Goal: Task Accomplishment & Management: Use online tool/utility

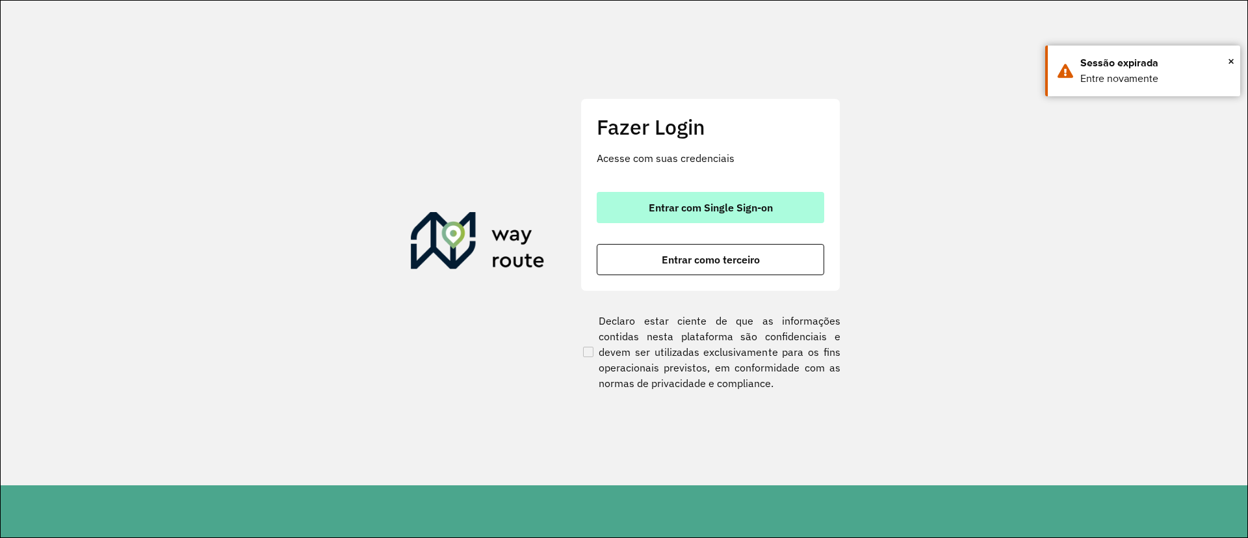
click at [687, 207] on span "Entrar com Single Sign-on" at bounding box center [711, 207] width 124 height 10
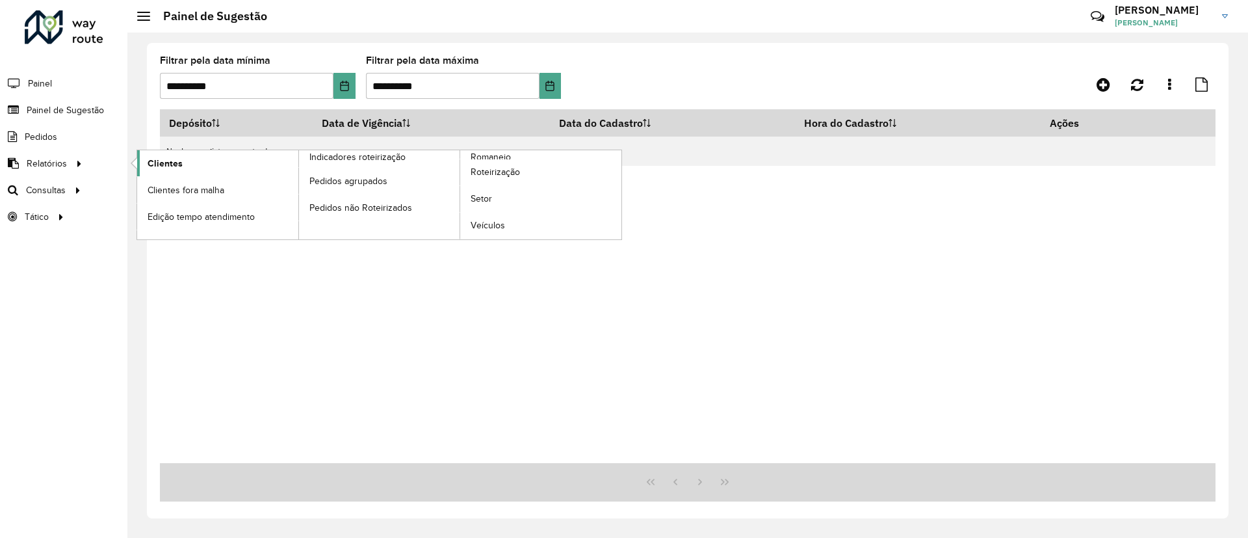
click at [144, 170] on link "Clientes" at bounding box center [217, 163] width 161 height 26
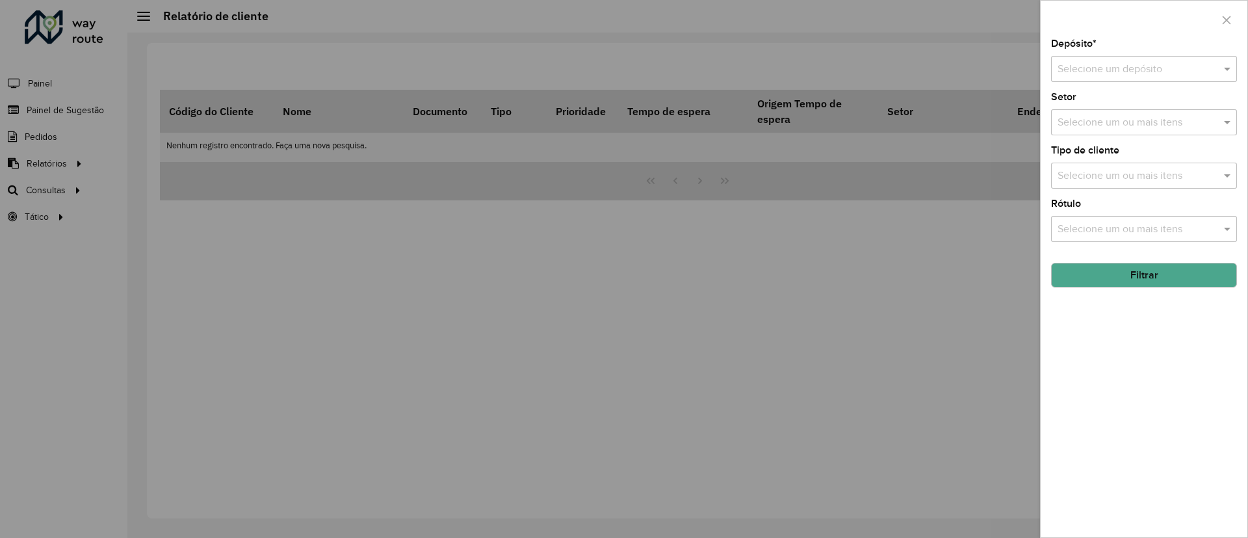
click at [1101, 70] on input "text" at bounding box center [1131, 70] width 147 height 16
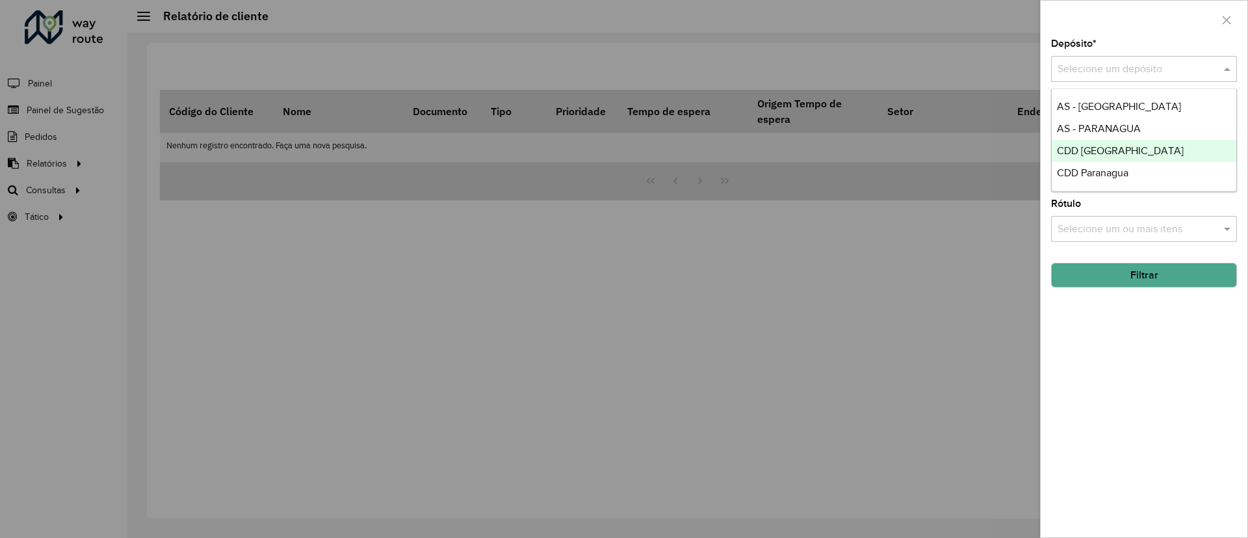
click at [1070, 155] on span "CDD [GEOGRAPHIC_DATA]" at bounding box center [1120, 150] width 127 height 11
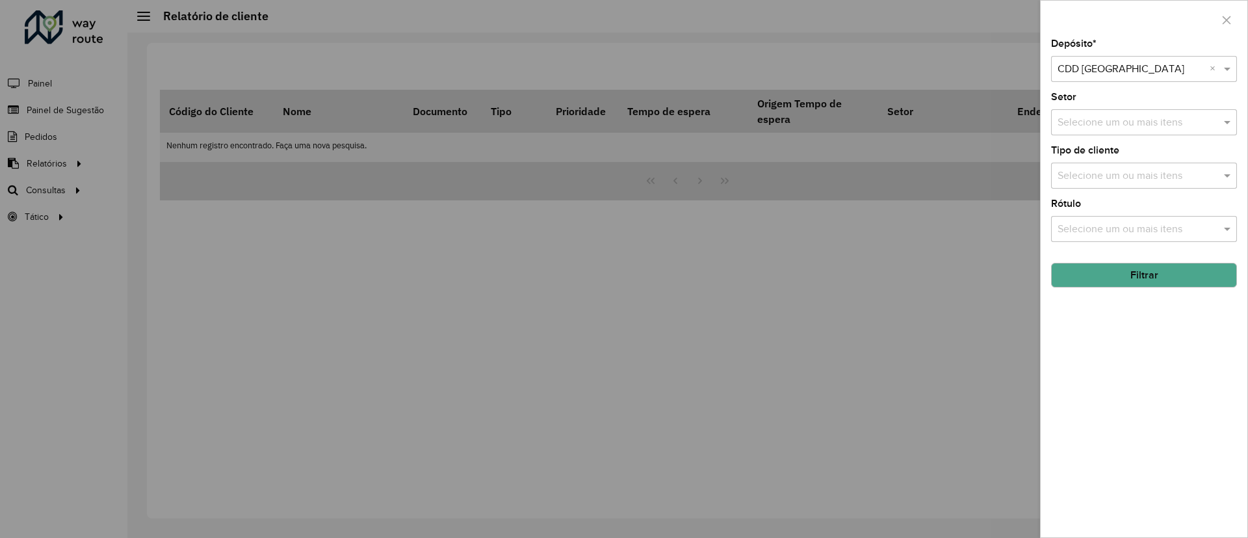
click at [1084, 277] on button "Filtrar" at bounding box center [1144, 275] width 186 height 25
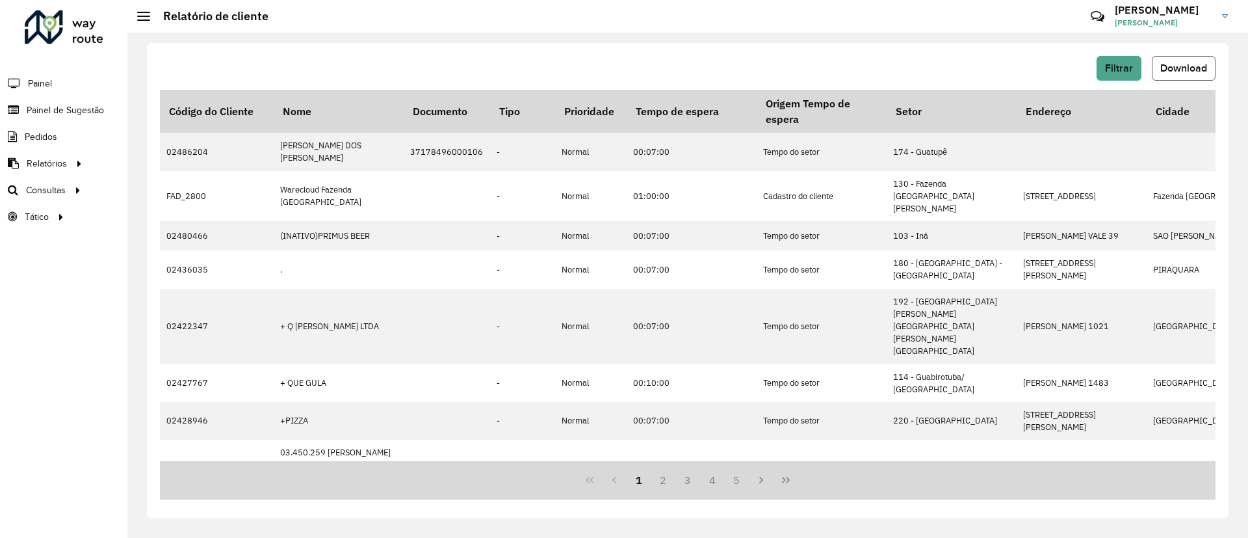
click at [1160, 56] on button "Download" at bounding box center [1184, 68] width 64 height 25
